Goal: Transaction & Acquisition: Purchase product/service

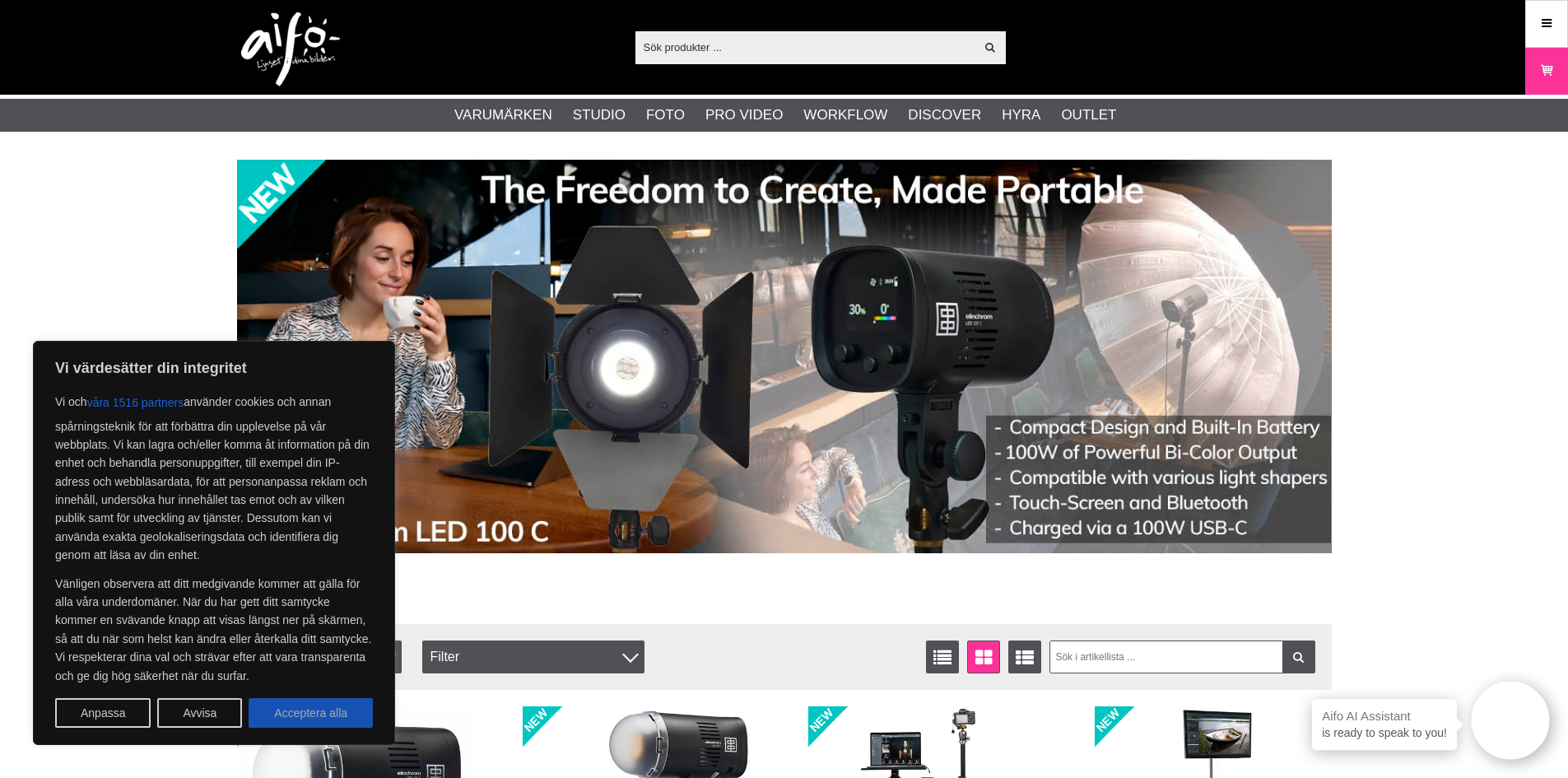
click at [312, 708] on button "Acceptera alla" at bounding box center [310, 713] width 125 height 29
checkbox input "true"
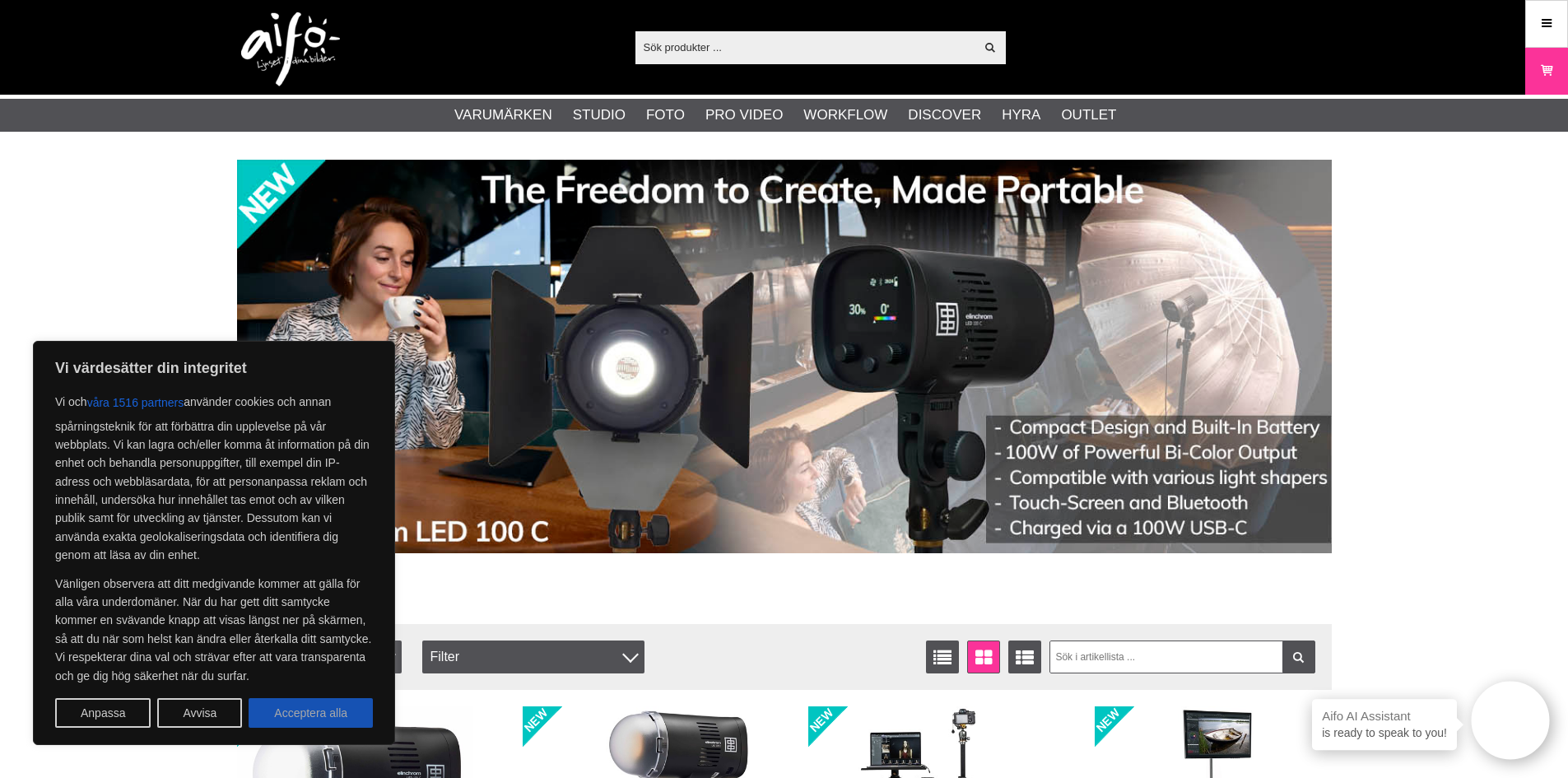
checkbox input "true"
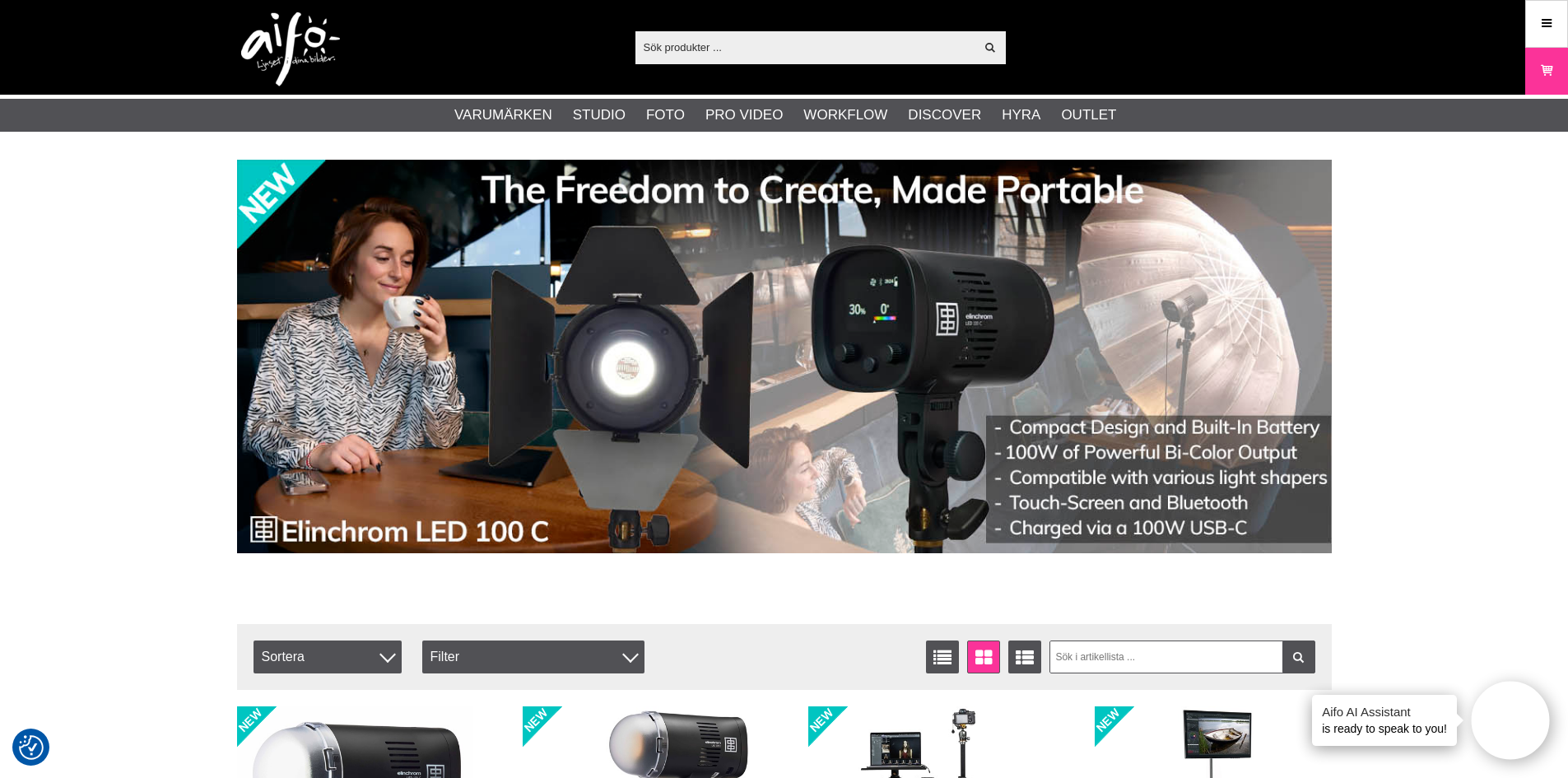
click at [724, 46] on input "text" at bounding box center [805, 46] width 340 height 25
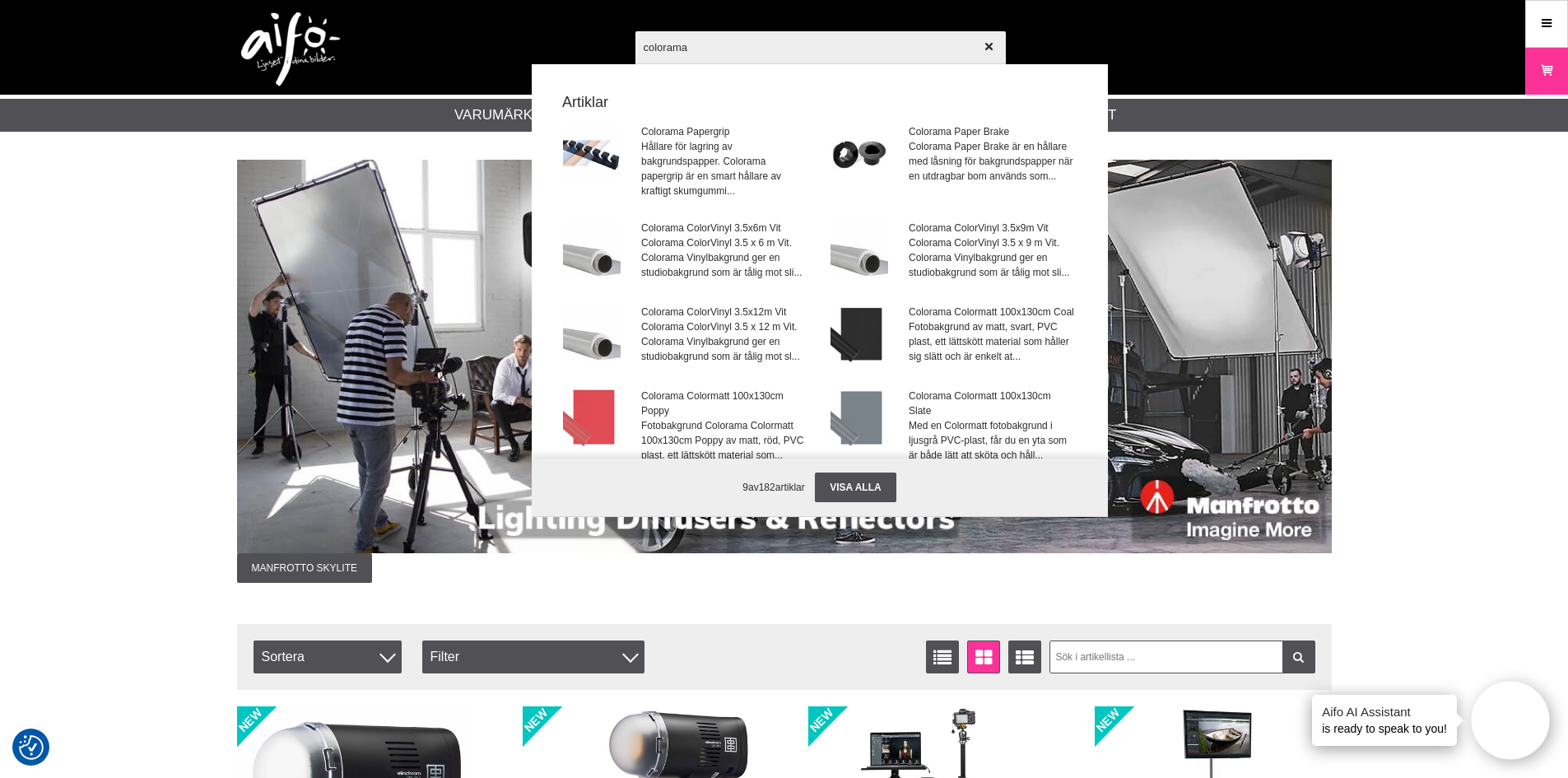
click at [735, 44] on input "colorama" at bounding box center [820, 46] width 371 height 58
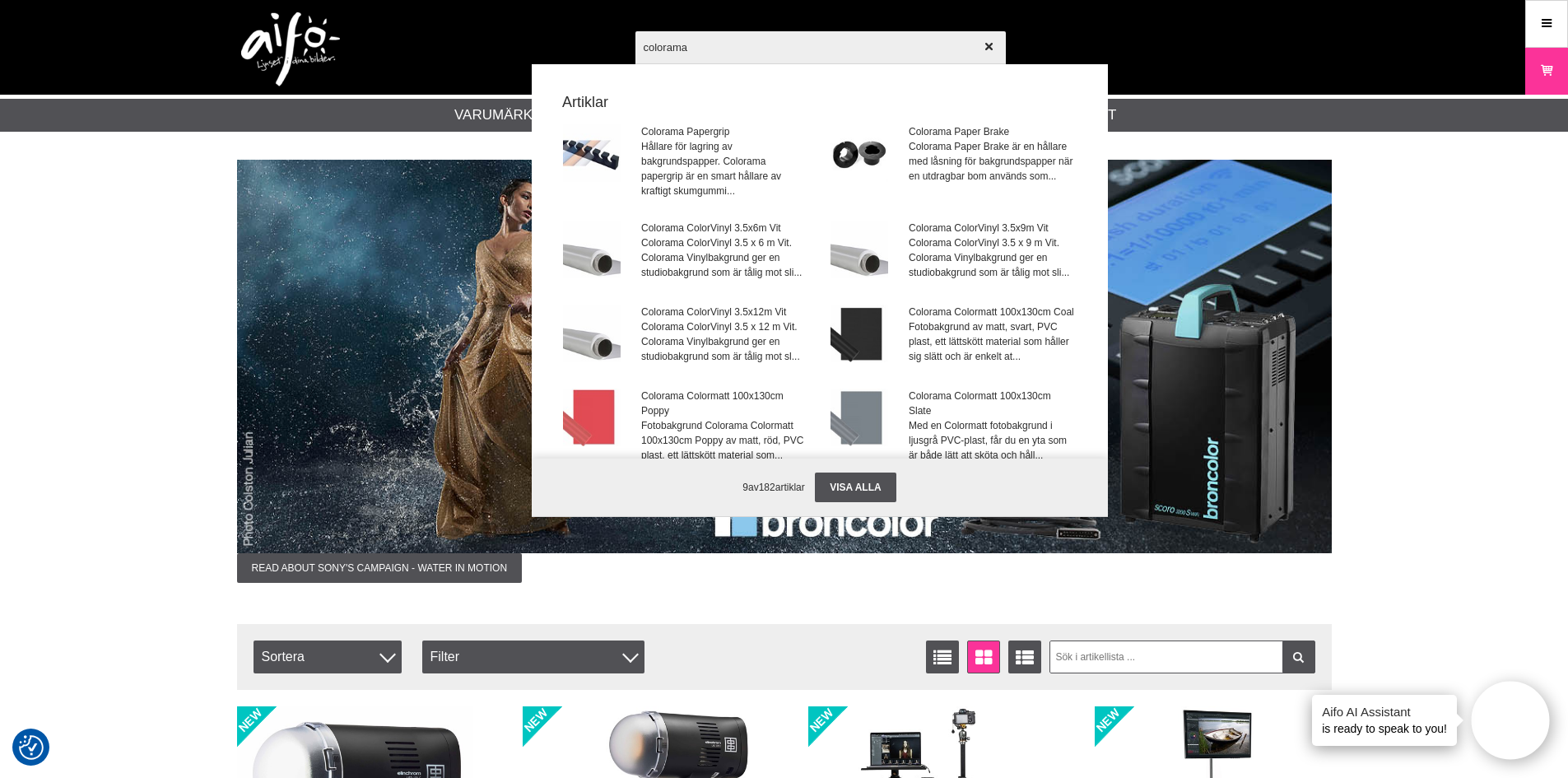
drag, startPoint x: 776, startPoint y: 52, endPoint x: 592, endPoint y: 48, distance: 184.0
click at [592, 48] on div "colorama Visa alla Artiklar Colorama Papergrip Hållare för lagring av bakgrunds…" at bounding box center [784, 47] width 1119 height 95
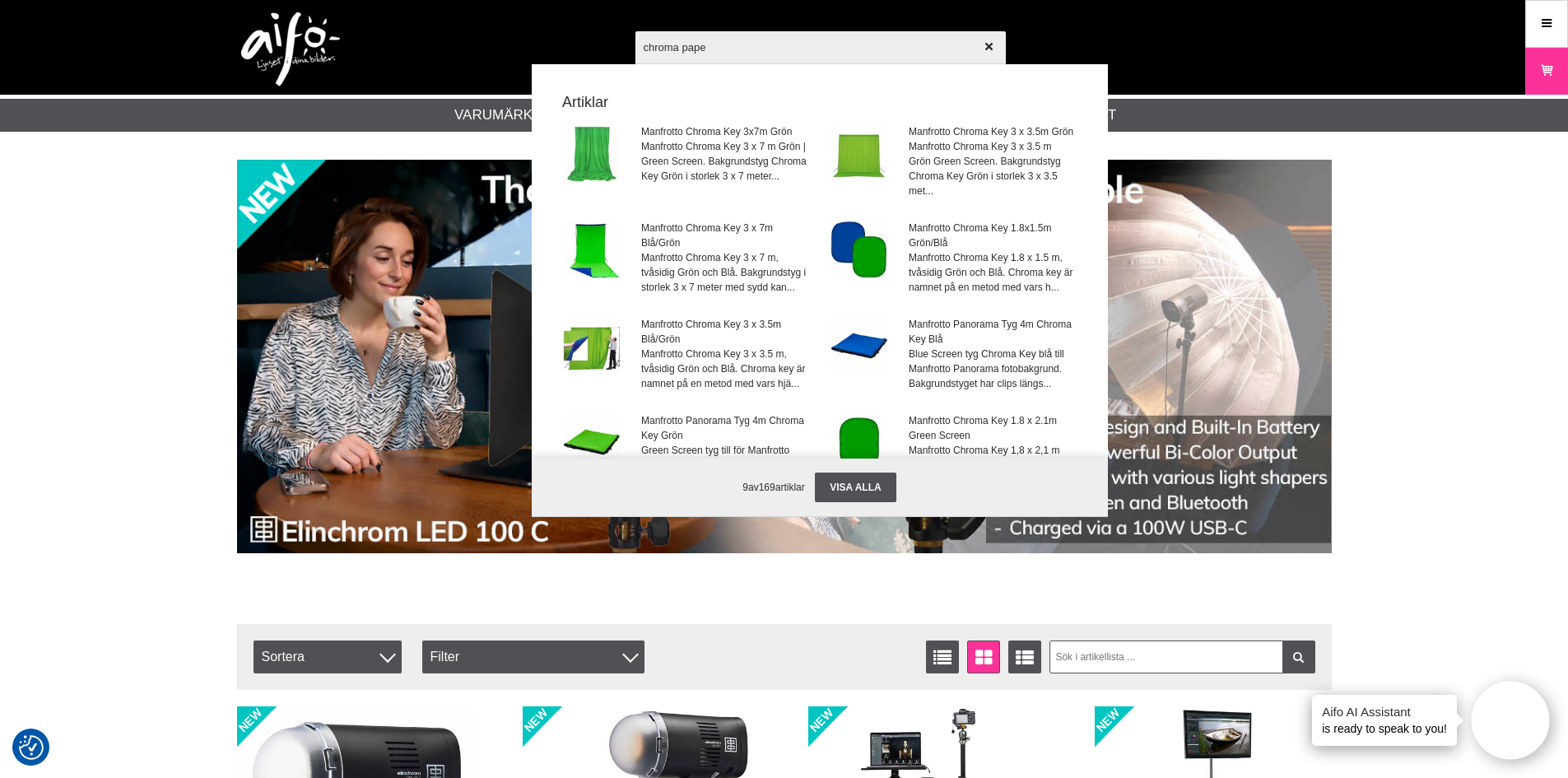
type input "chroma paper"
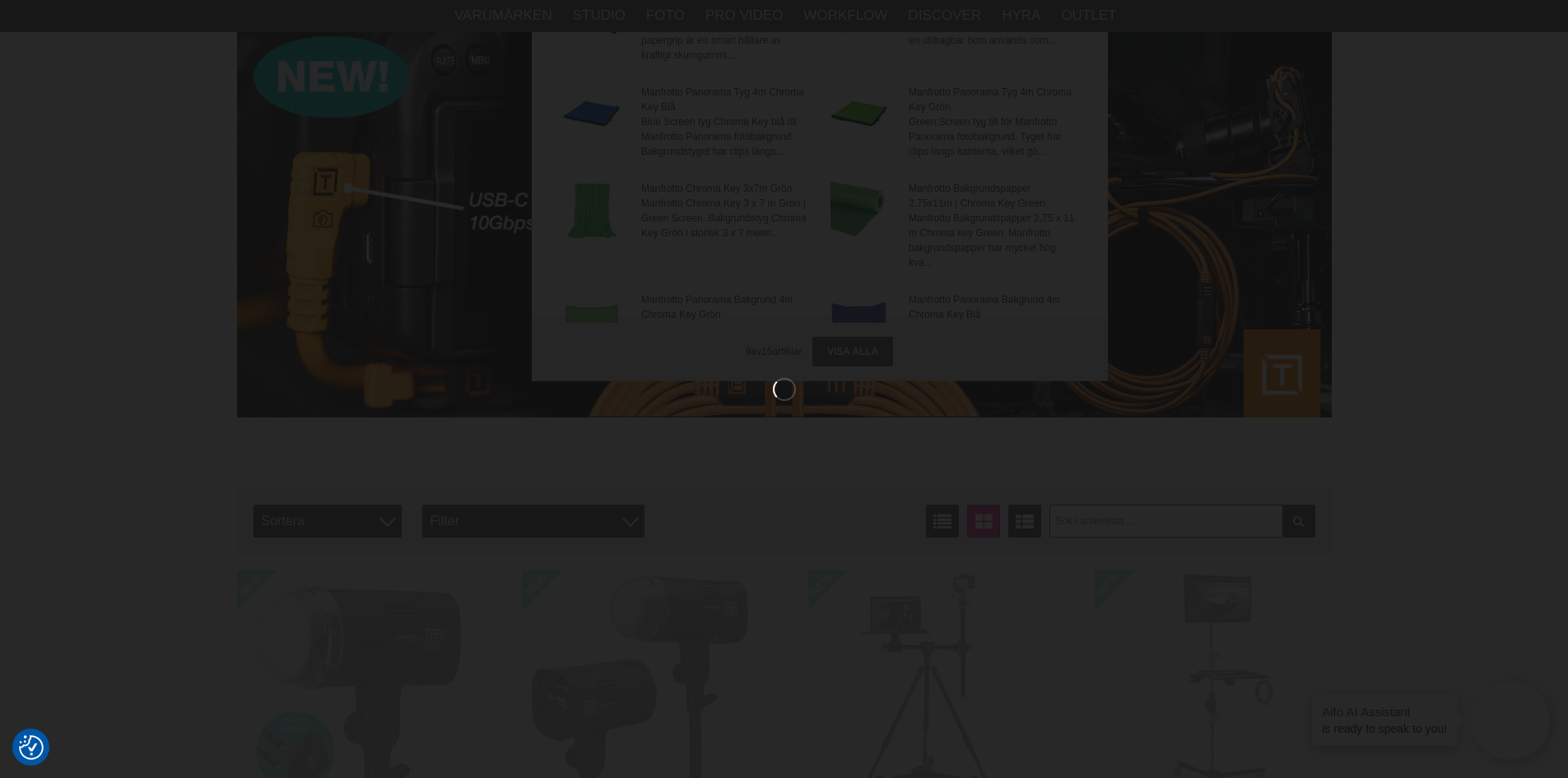
scroll to position [164, 0]
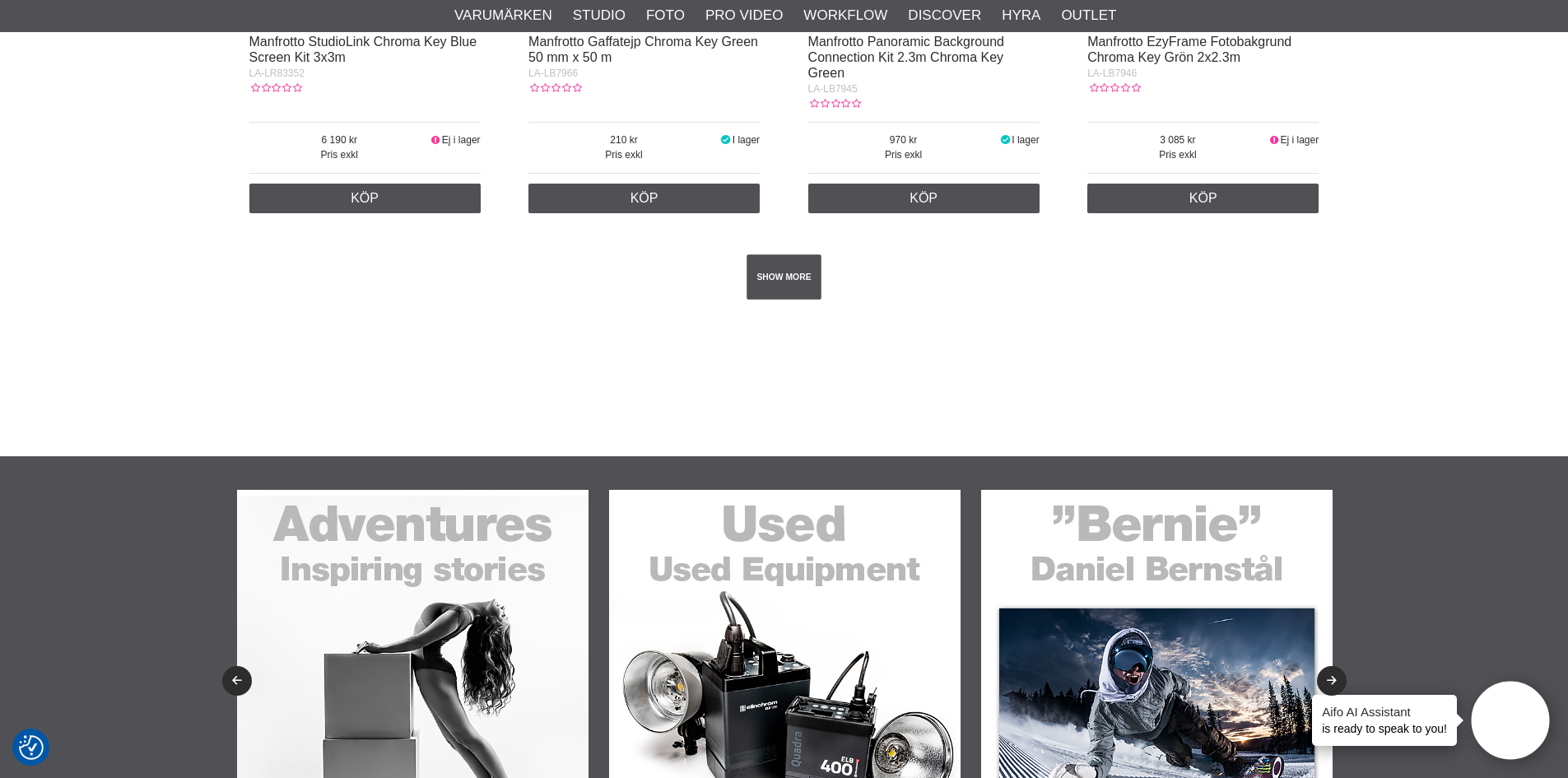
scroll to position [3127, 0]
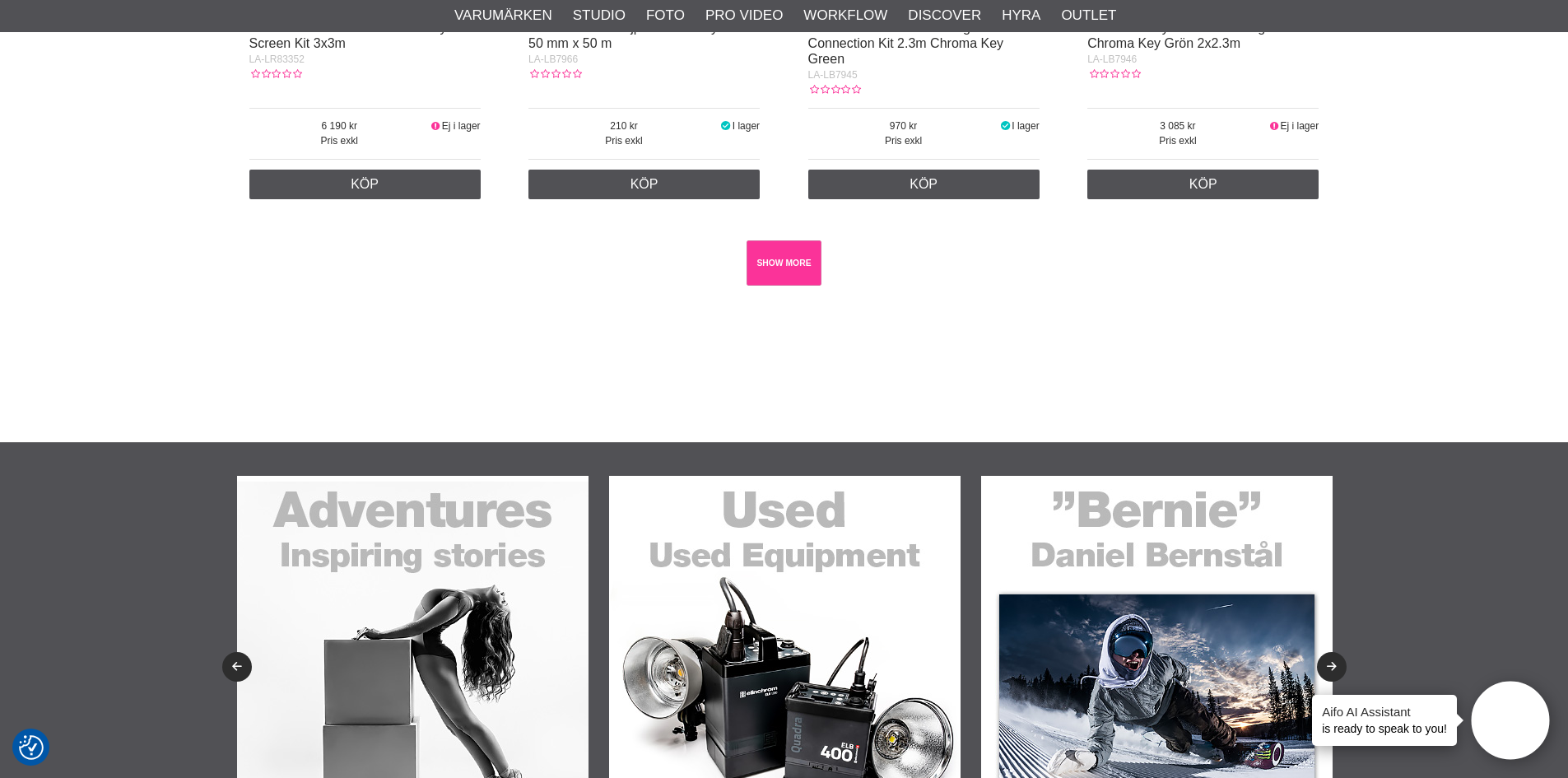
click at [781, 260] on link "SHOW MORE" at bounding box center [783, 263] width 75 height 46
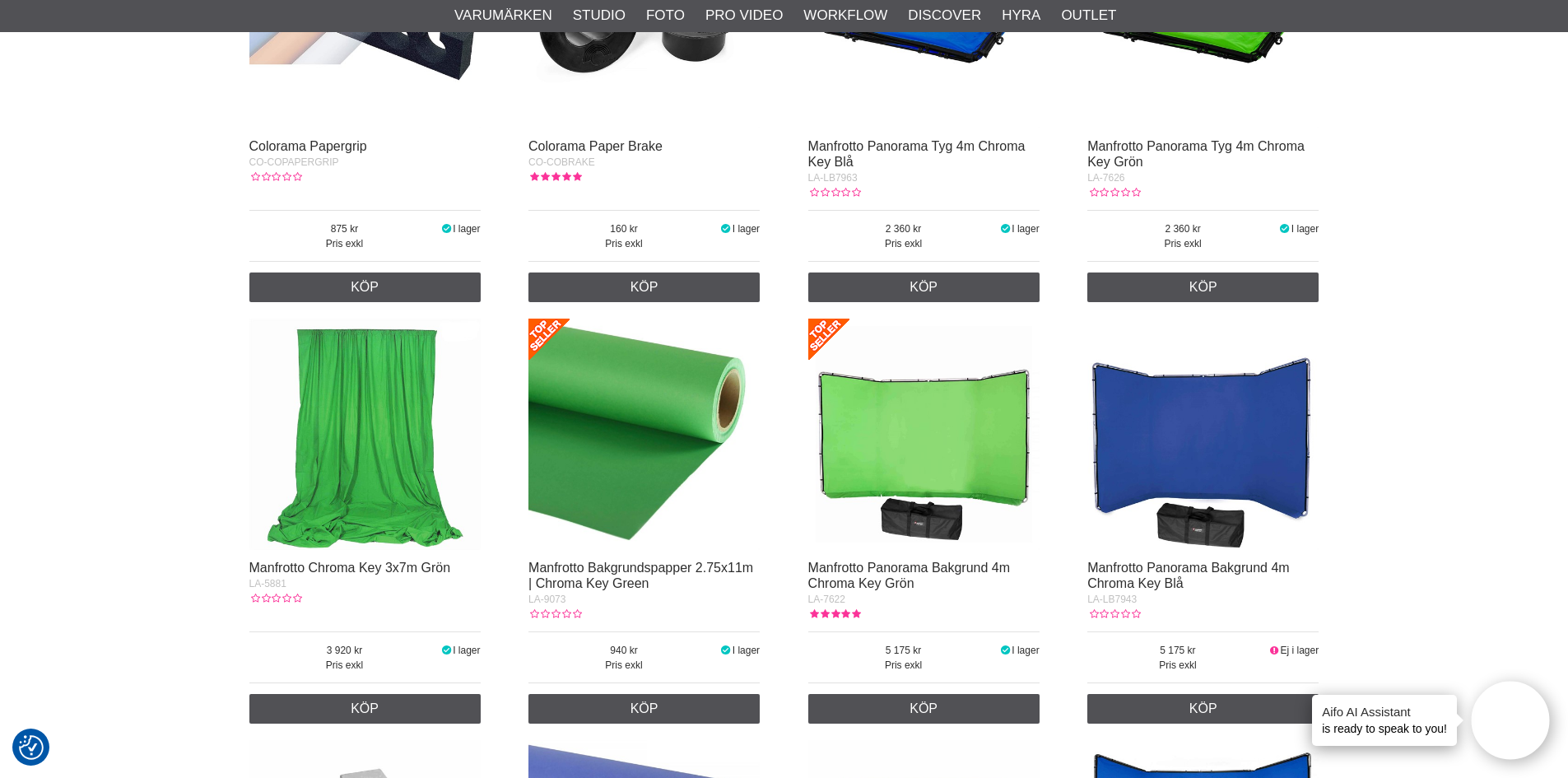
scroll to position [0, 0]
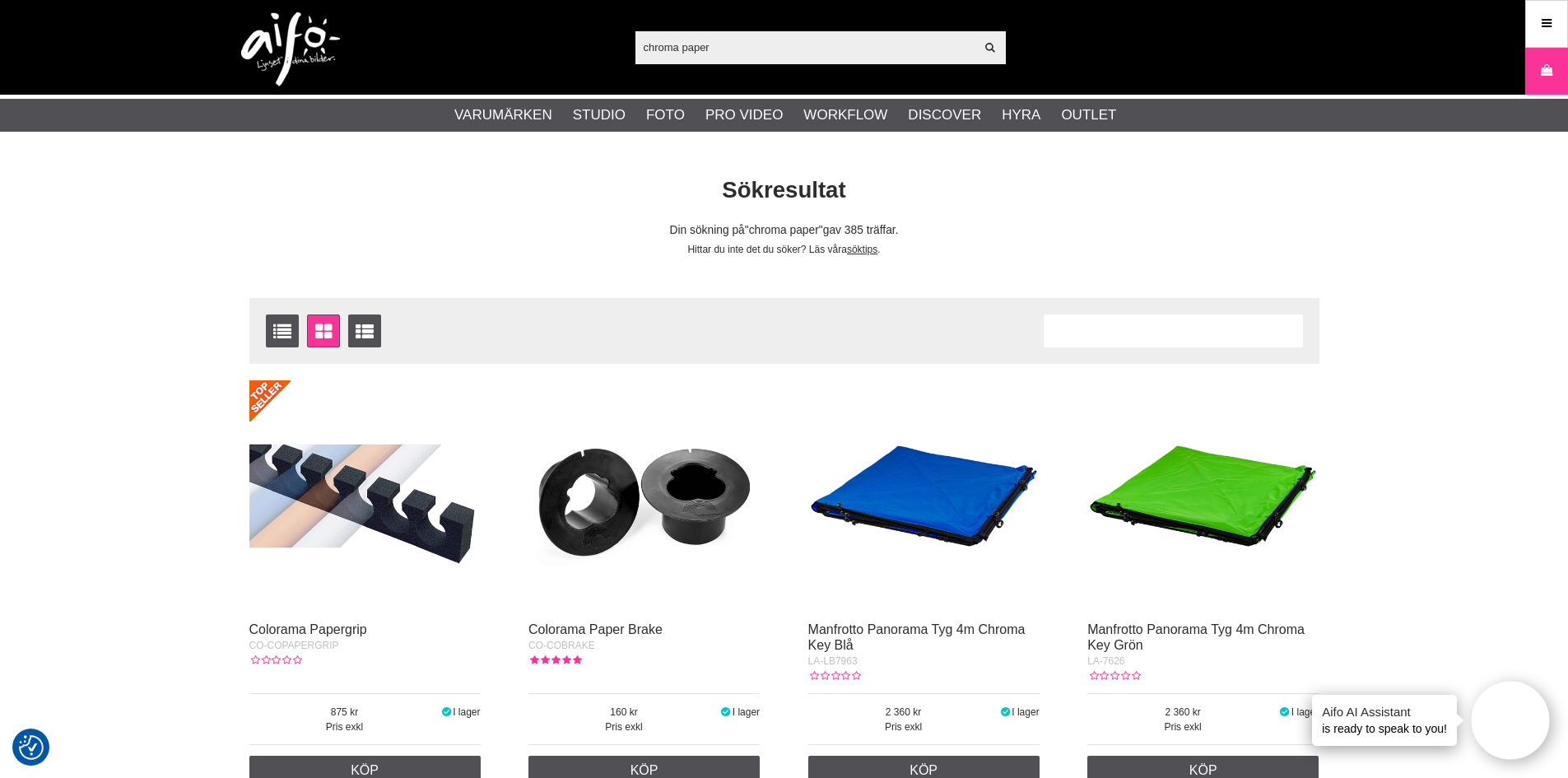
drag, startPoint x: 734, startPoint y: 56, endPoint x: 511, endPoint y: 28, distance: 224.8
click at [511, 28] on div "chroma paper Visa alla Artiklar Kategorier av artiklar Din sökning på gav inga …" at bounding box center [784, 47] width 1119 height 95
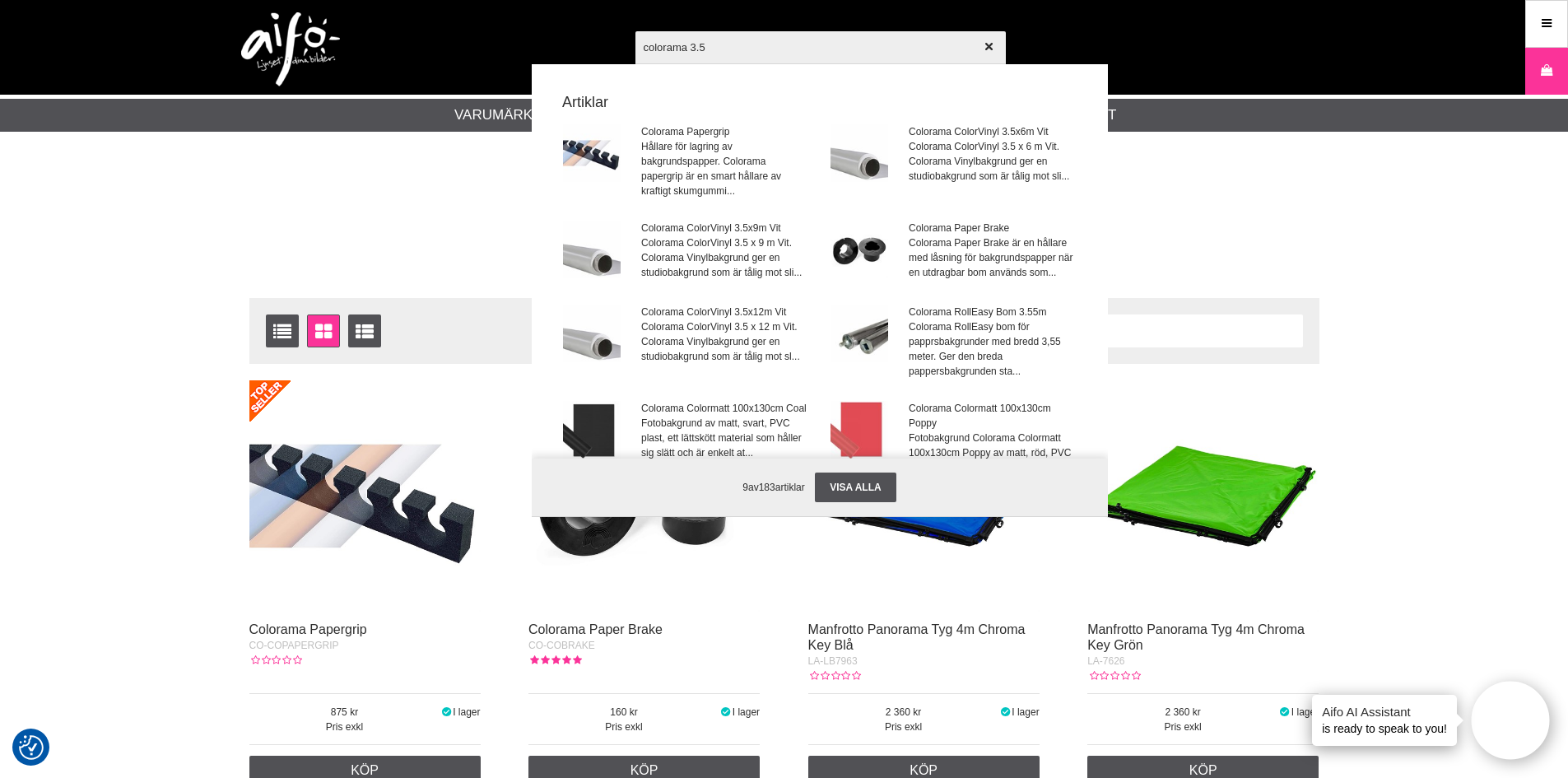
type input "colorama 3.55"
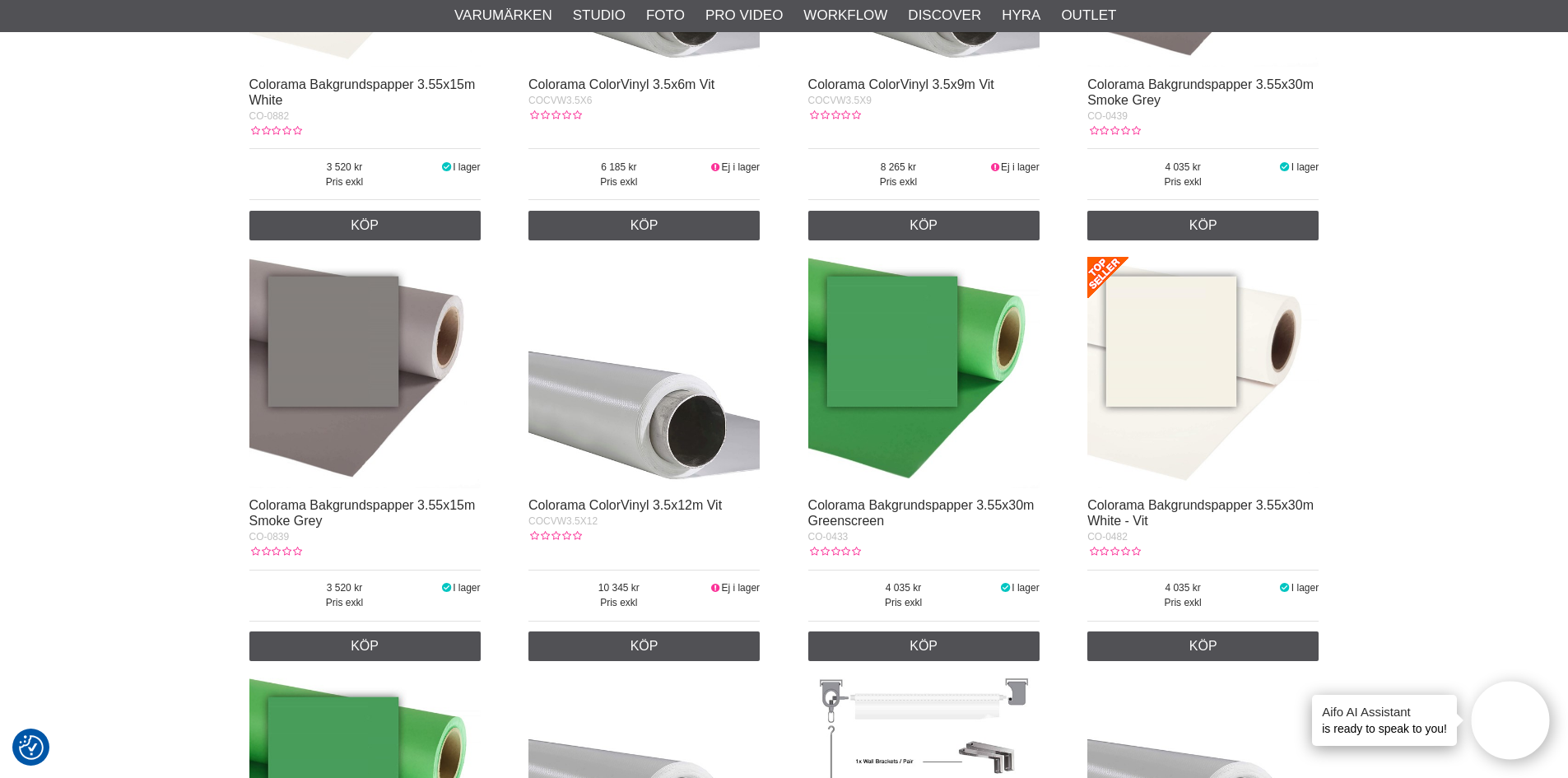
scroll to position [988, 0]
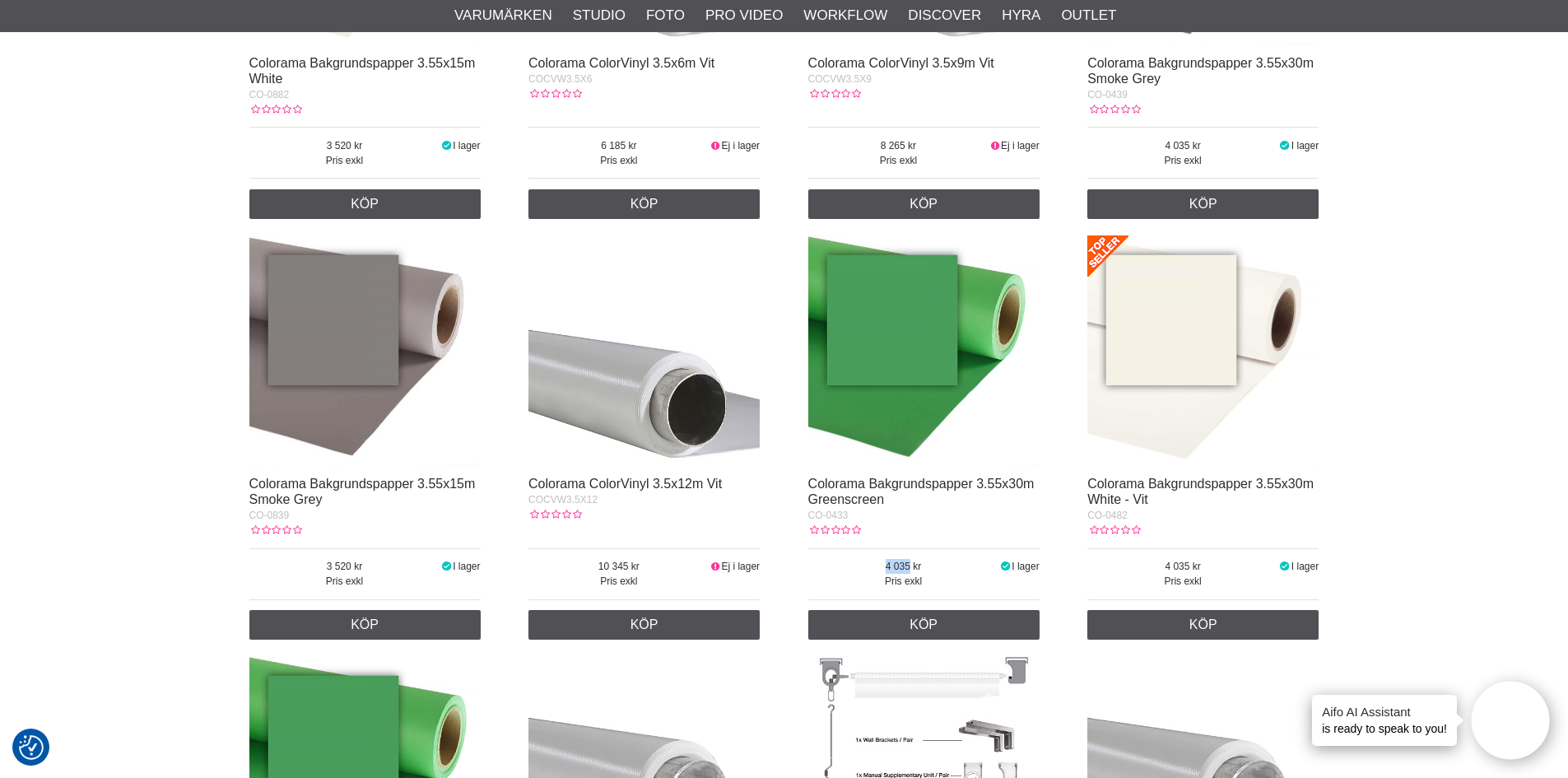
drag, startPoint x: 939, startPoint y: 561, endPoint x: 809, endPoint y: 554, distance: 130.2
click at [809, 554] on div "Pris exkl 4 035 I lager" at bounding box center [923, 574] width 231 height 52
click at [903, 561] on span "4 035" at bounding box center [903, 566] width 191 height 15
drag, startPoint x: 925, startPoint y: 561, endPoint x: 873, endPoint y: 552, distance: 52.8
click at [873, 552] on div "Pris exkl 4 035 I lager" at bounding box center [923, 574] width 231 height 52
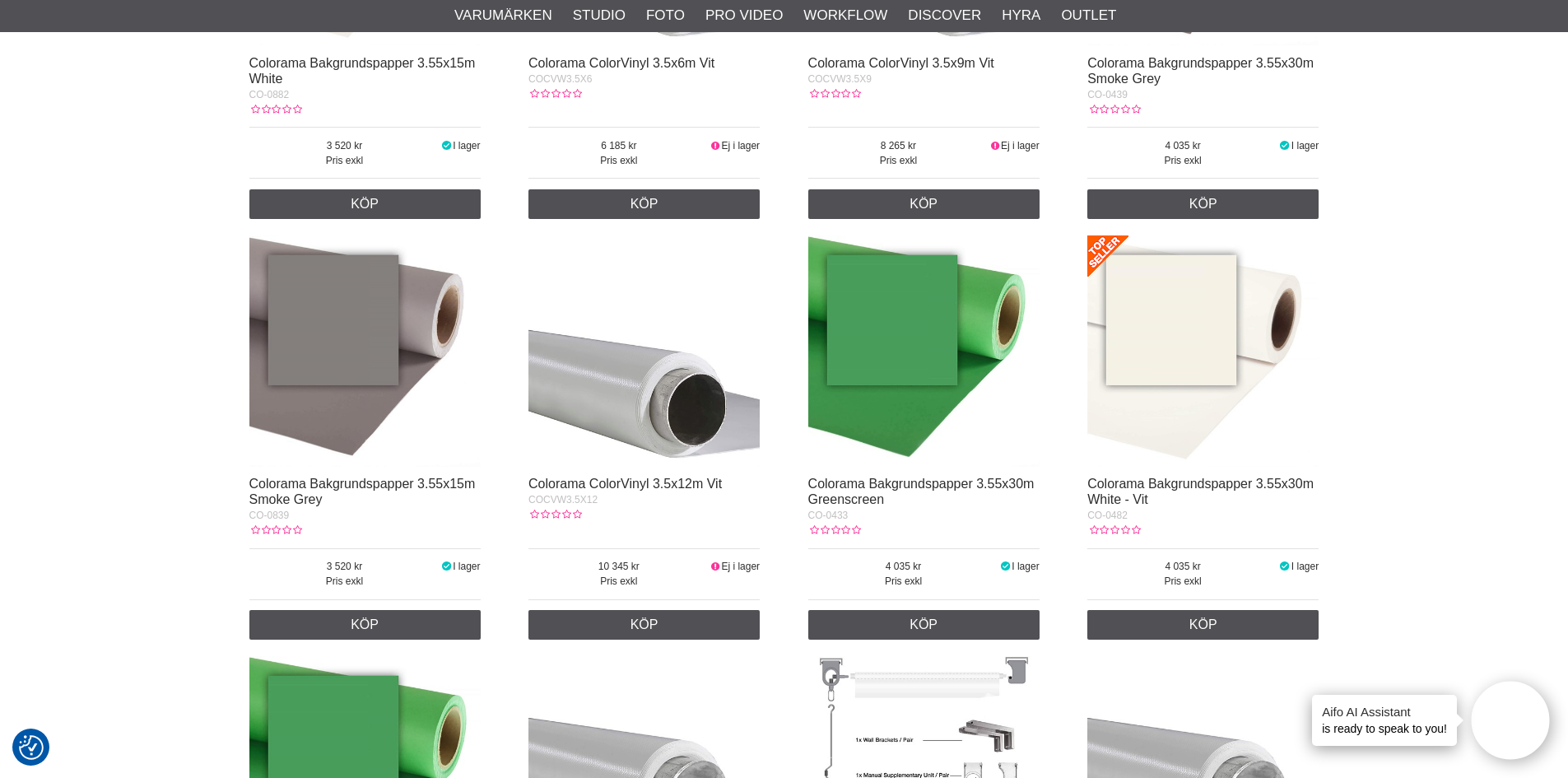
click at [977, 377] on img at bounding box center [923, 351] width 231 height 231
